Goal: Task Accomplishment & Management: Use online tool/utility

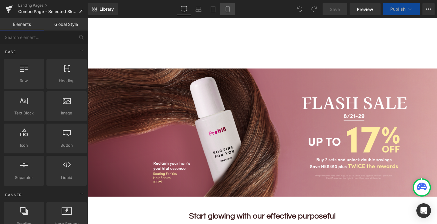
click at [226, 12] on link "Mobile" at bounding box center [228, 9] width 15 height 12
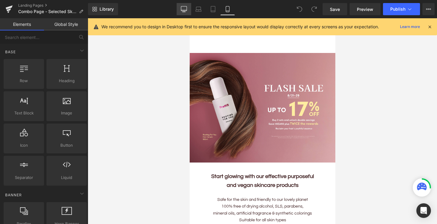
click at [181, 9] on icon at bounding box center [184, 8] width 6 height 5
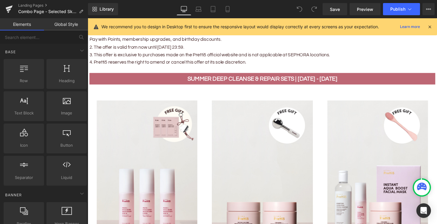
scroll to position [787, 0]
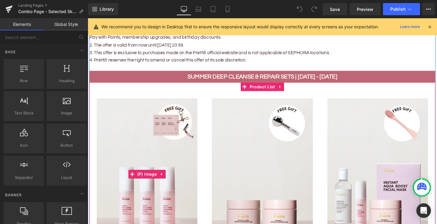
click at [161, 165] on img at bounding box center [150, 181] width 106 height 159
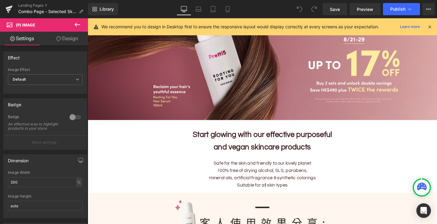
scroll to position [0, 0]
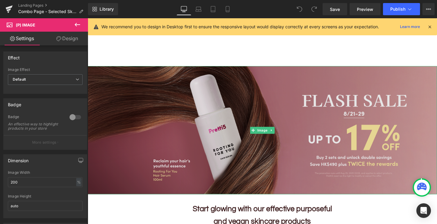
click at [165, 108] on img at bounding box center [272, 135] width 368 height 134
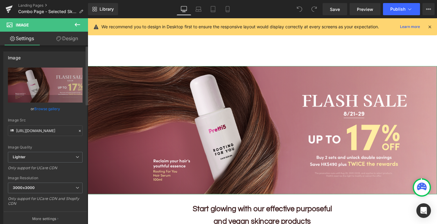
click at [53, 109] on link "Browse gallery" at bounding box center [47, 108] width 26 height 11
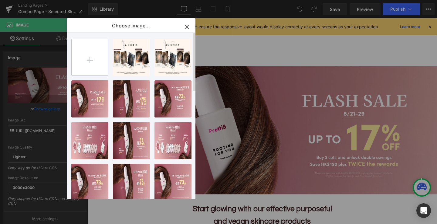
click at [94, 64] on input "file" at bounding box center [90, 57] width 36 height 36
click at [187, 25] on icon "button" at bounding box center [187, 27] width 10 height 10
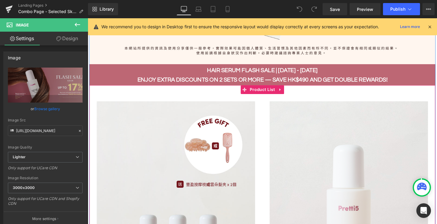
scroll to position [387, 0]
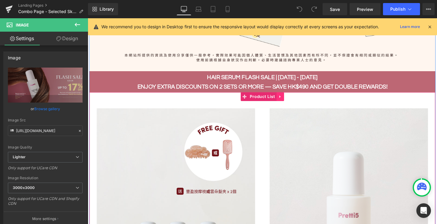
click at [290, 101] on icon at bounding box center [290, 100] width 1 height 3
click at [258, 99] on span "Product List" at bounding box center [260, 100] width 30 height 9
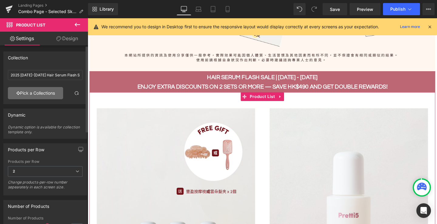
click at [42, 94] on link "Pick a Collections" at bounding box center [35, 93] width 55 height 12
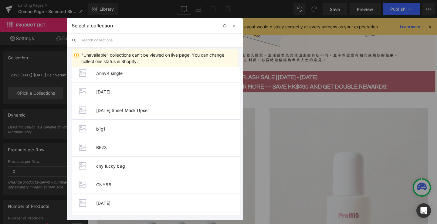
scroll to position [192, 0]
click at [235, 28] on span "button" at bounding box center [234, 25] width 5 height 5
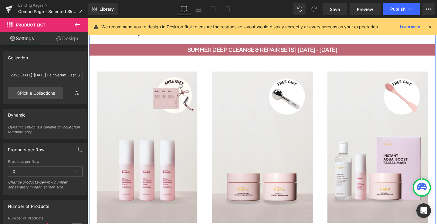
scroll to position [785, 0]
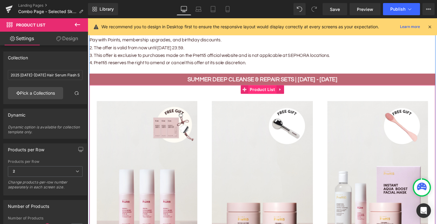
click at [266, 93] on span "Product List" at bounding box center [272, 92] width 30 height 9
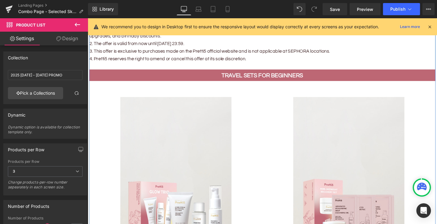
scroll to position [1523, 0]
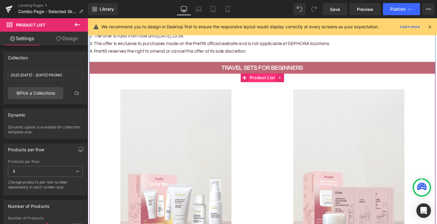
click at [269, 80] on span "Product List" at bounding box center [272, 80] width 30 height 9
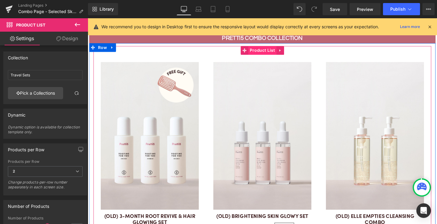
scroll to position [1868, 0]
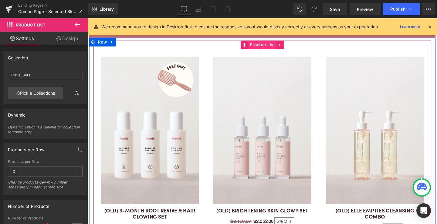
click at [270, 48] on span "Product List" at bounding box center [272, 46] width 30 height 9
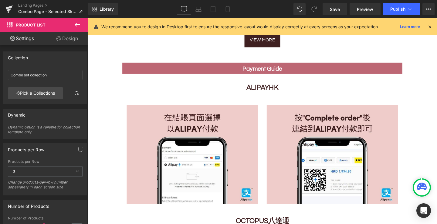
scroll to position [3376, 0]
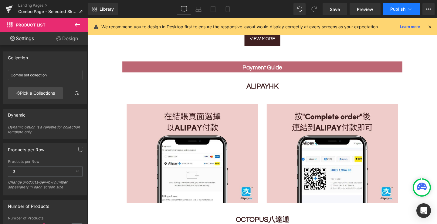
click at [410, 9] on icon at bounding box center [410, 9] width 6 height 6
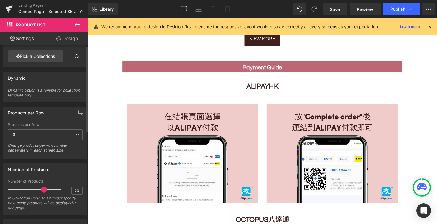
scroll to position [0, 0]
